Goal: Transaction & Acquisition: Subscribe to service/newsletter

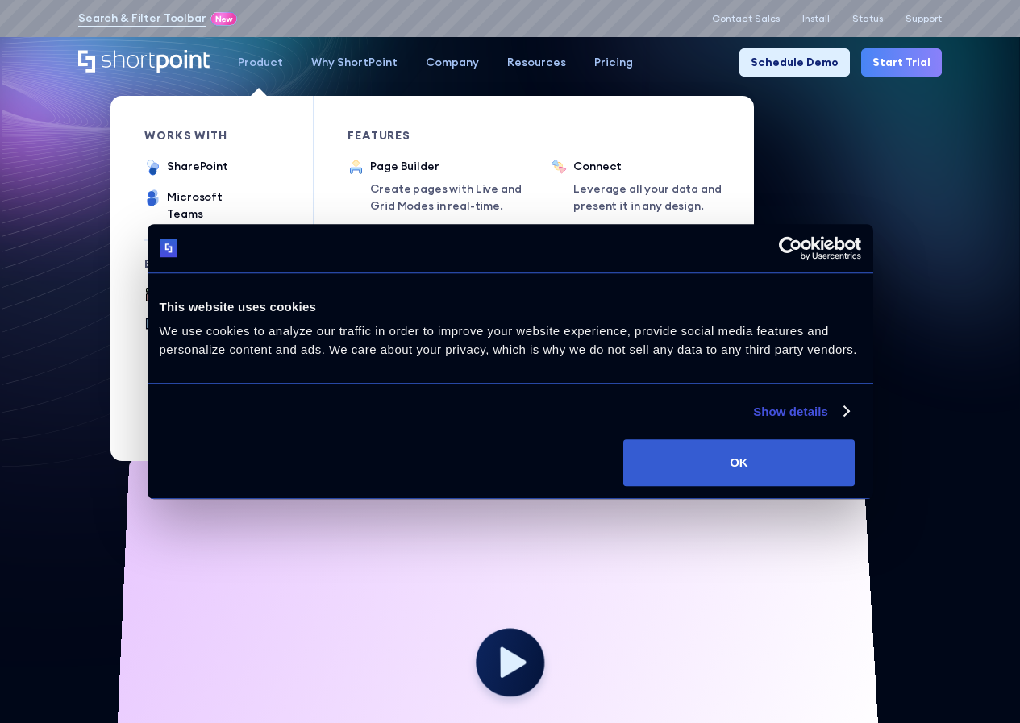
drag, startPoint x: 200, startPoint y: 315, endPoint x: 266, endPoint y: 248, distance: 94.0
click at [266, 248] on div "works with SharePoint Microsoft Teams SAP Explore Templates Elements Integratio…" at bounding box center [228, 278] width 169 height 365
drag, startPoint x: 256, startPoint y: 235, endPoint x: 252, endPoint y: 246, distance: 12.0
click at [252, 258] on div "Explore" at bounding box center [200, 263] width 112 height 11
click at [253, 239] on div "works with SharePoint Microsoft Teams SAP Explore Templates Elements Integratio…" at bounding box center [228, 278] width 169 height 365
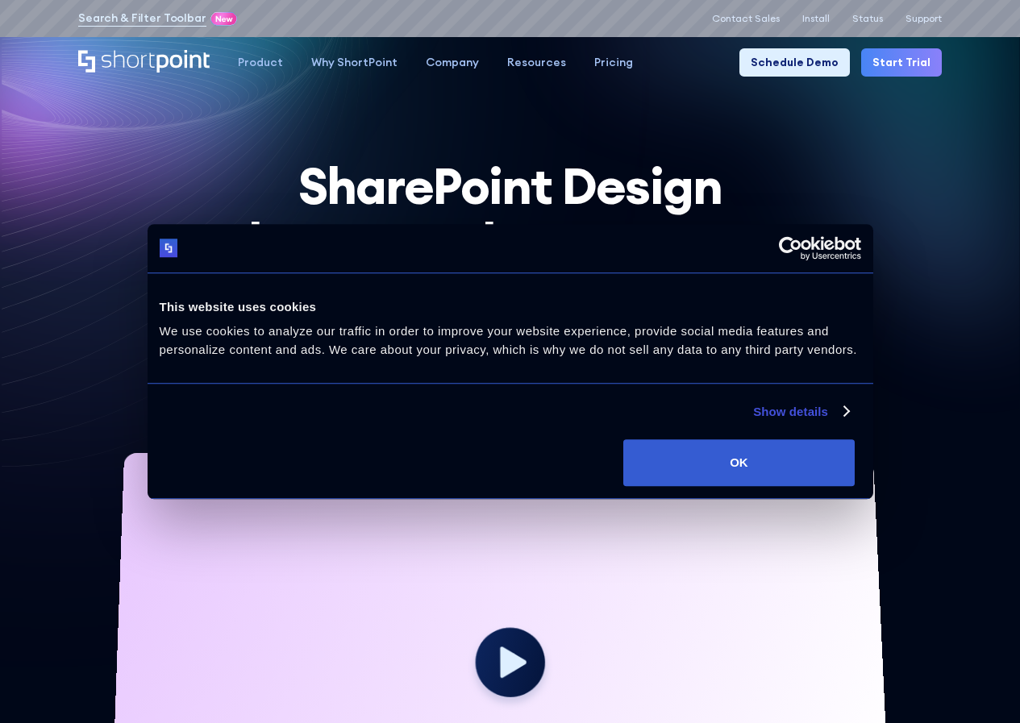
click at [687, 171] on h1 "SharePoint Design has never been so easy" at bounding box center [509, 214] width 863 height 112
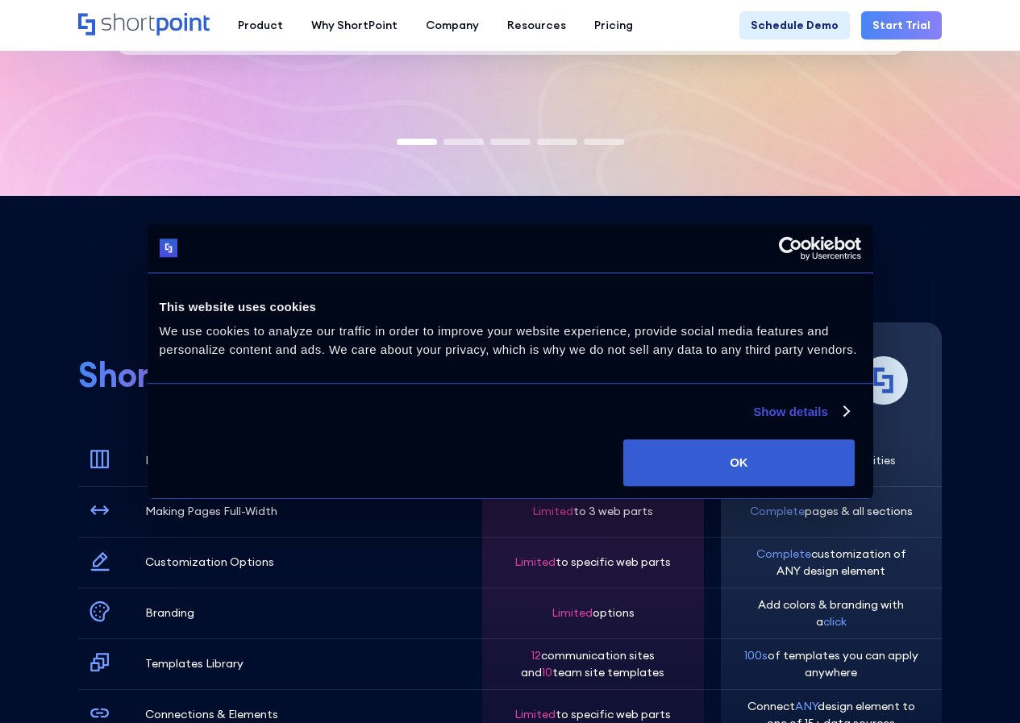
scroll to position [2296, 0]
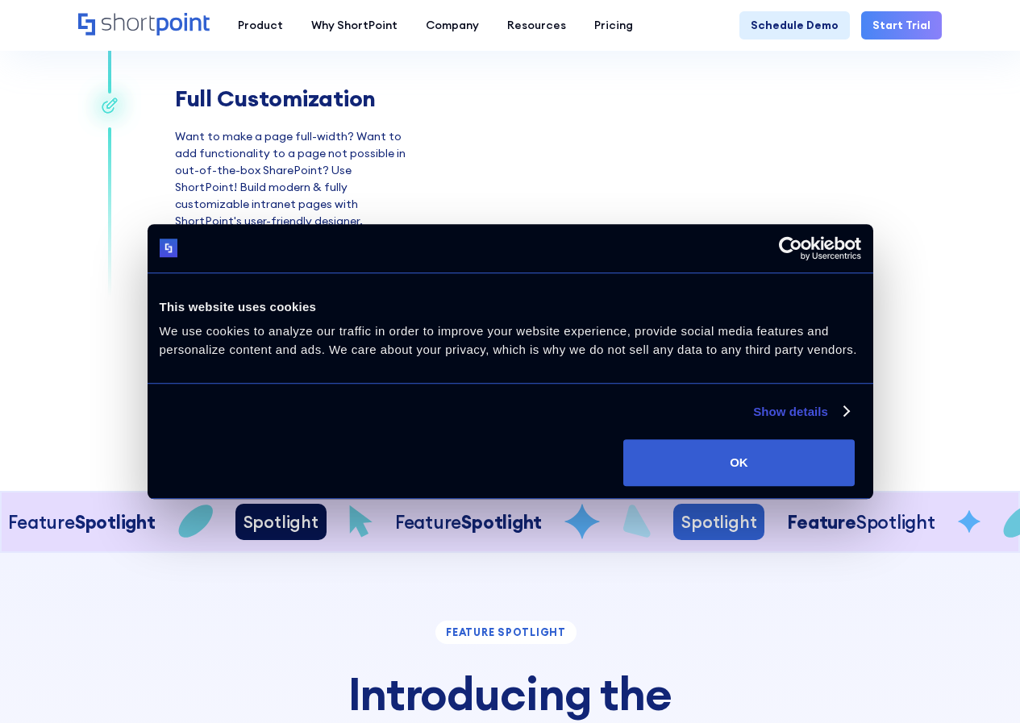
click at [140, 32] on icon "Home" at bounding box center [143, 24] width 131 height 23
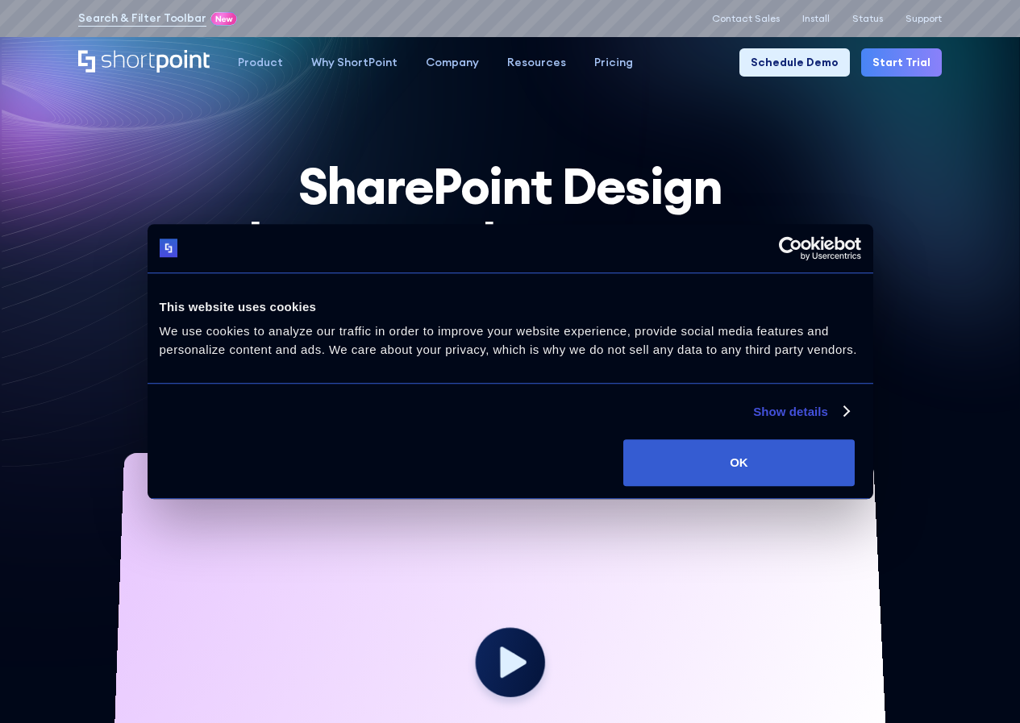
click at [538, 374] on link "Get started [DATE]!" at bounding box center [509, 360] width 185 height 45
